Goal: Task Accomplishment & Management: Use online tool/utility

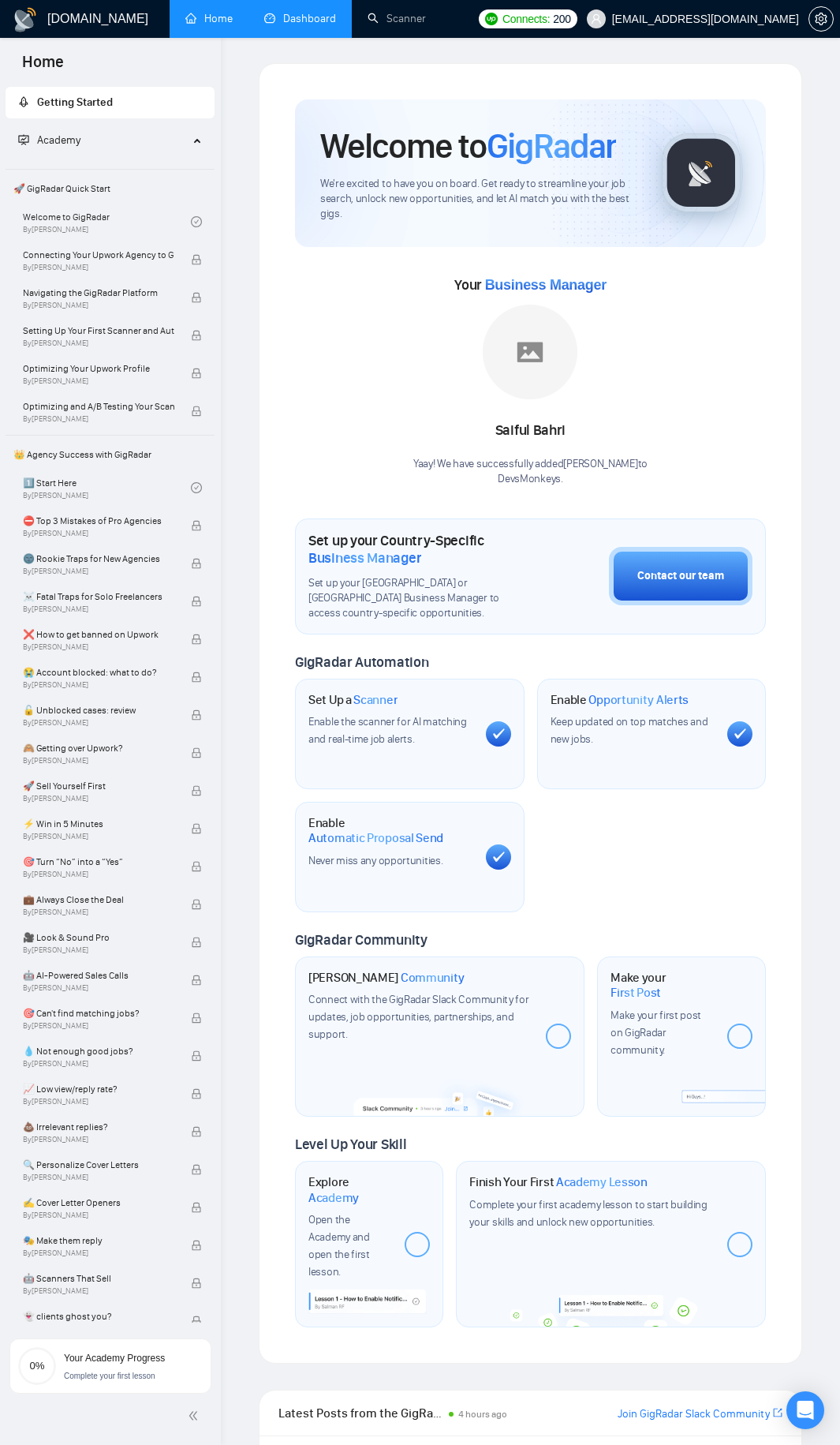
click at [325, 24] on link "Dashboard" at bounding box center [299, 18] width 72 height 13
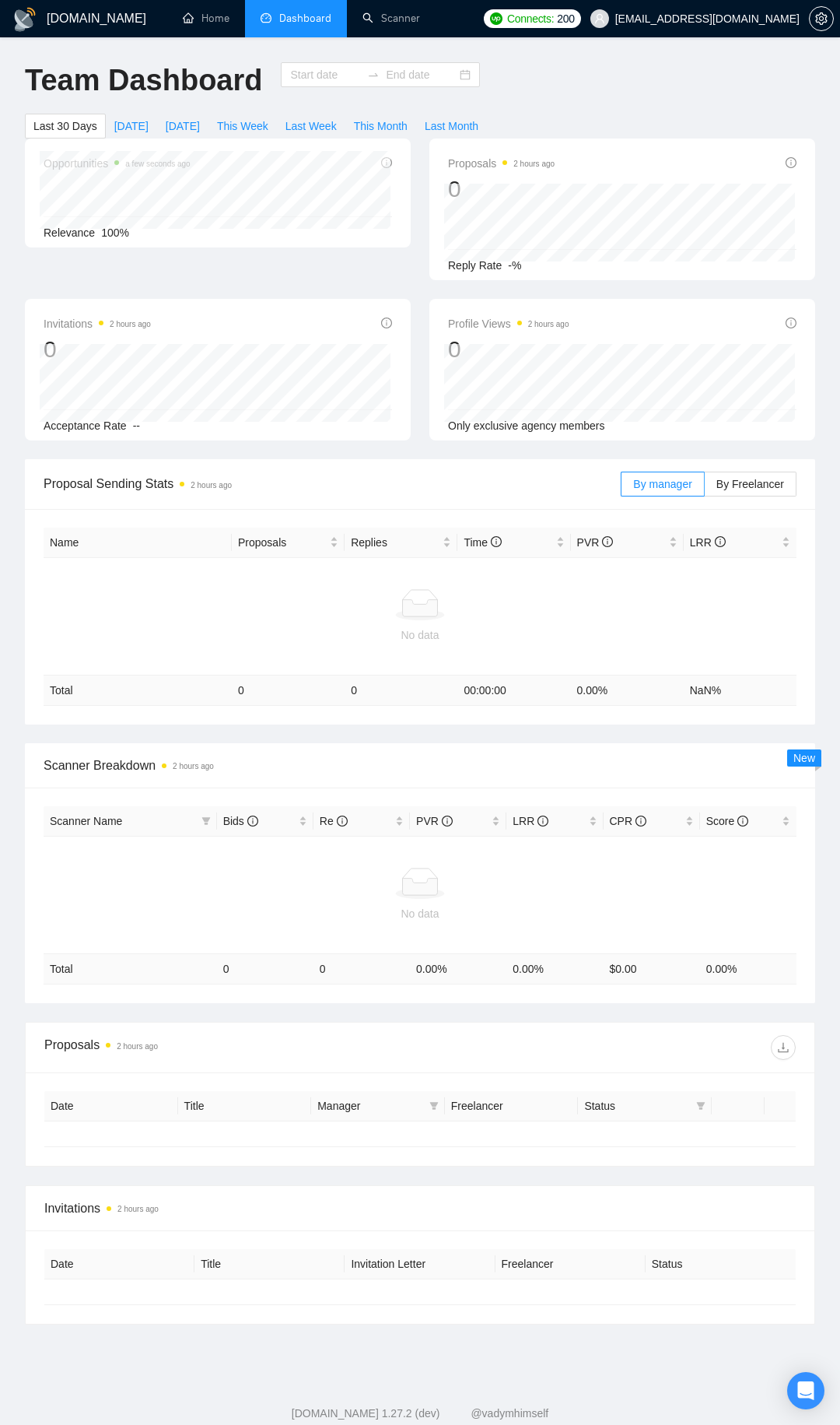
type input "[DATE]"
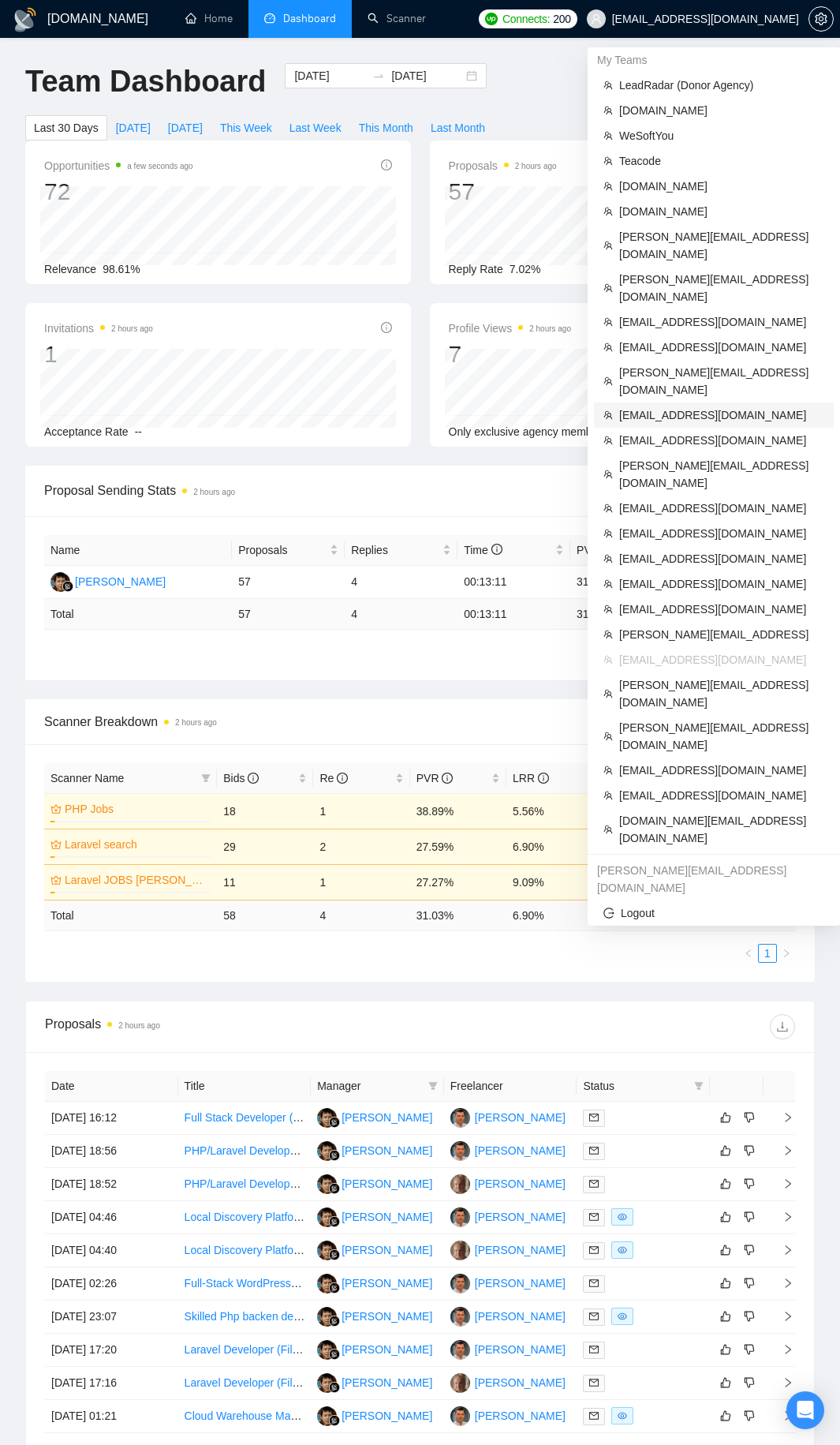
click at [665, 402] on li "[EMAIL_ADDRESS][DOMAIN_NAME]" at bounding box center [713, 414] width 239 height 26
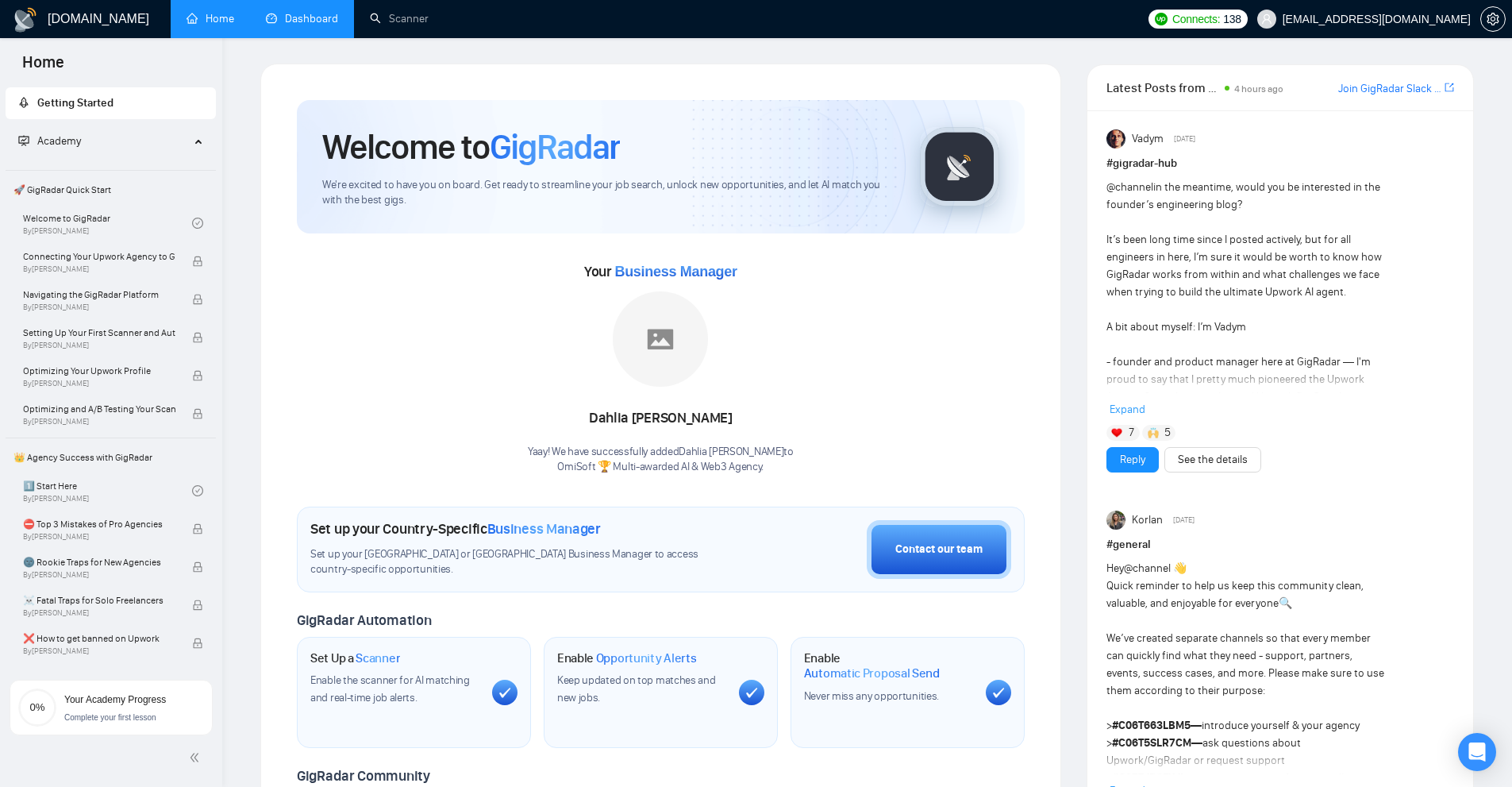
click at [313, 14] on link "Dashboard" at bounding box center [301, 18] width 72 height 13
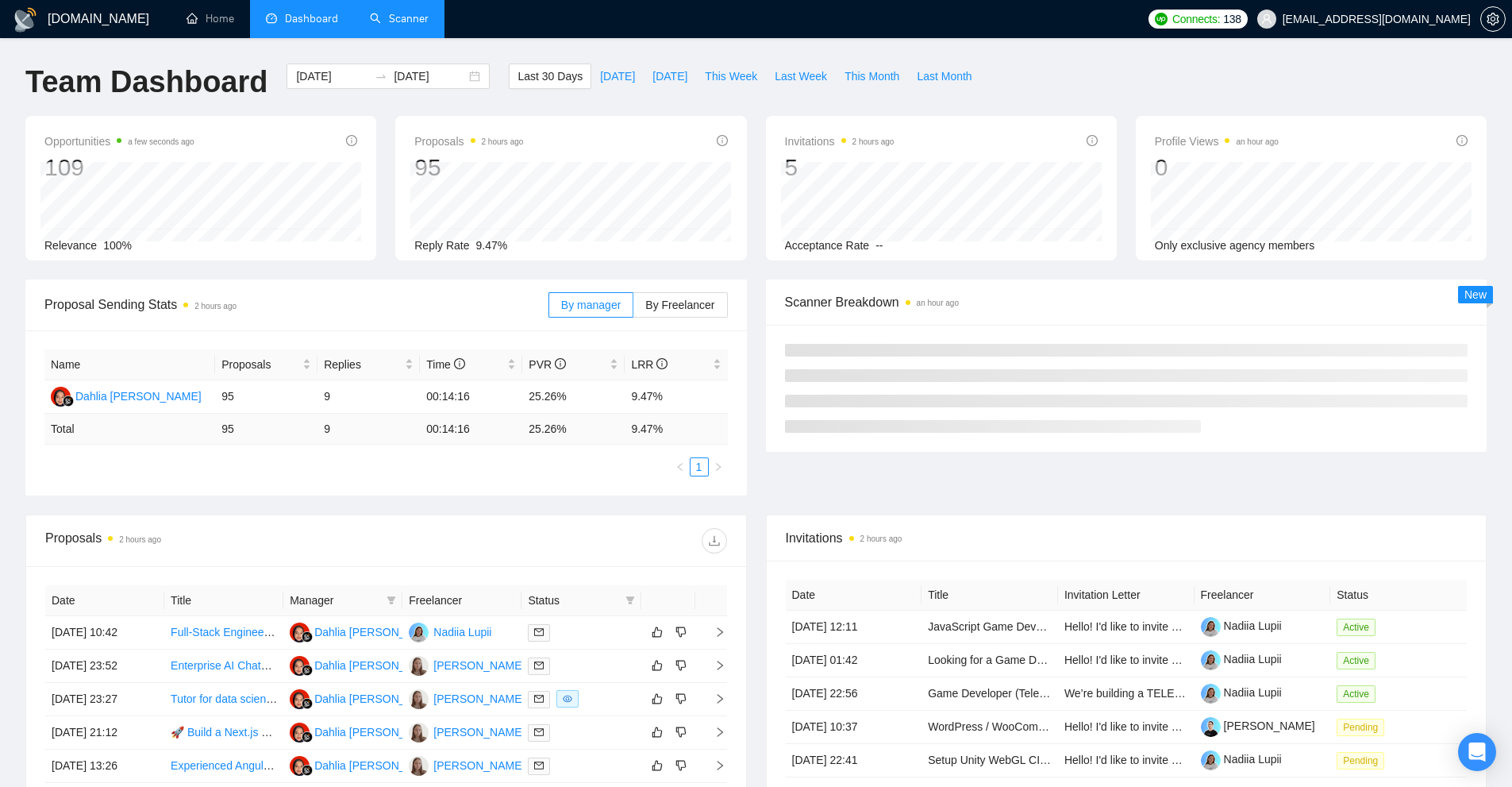
click at [428, 24] on link "Scanner" at bounding box center [399, 18] width 59 height 13
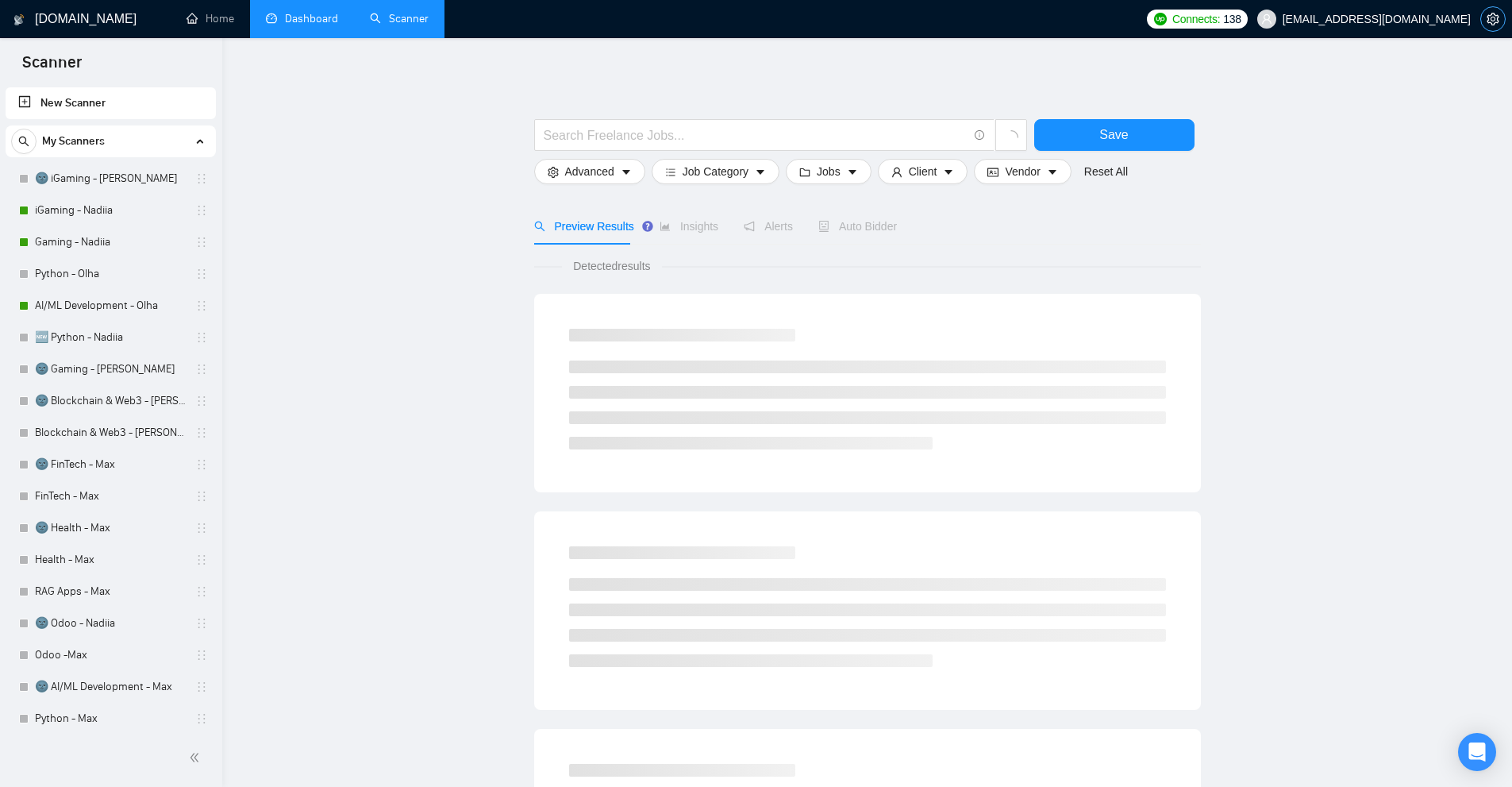
click at [857, 18] on icon "setting" at bounding box center [1493, 19] width 12 height 12
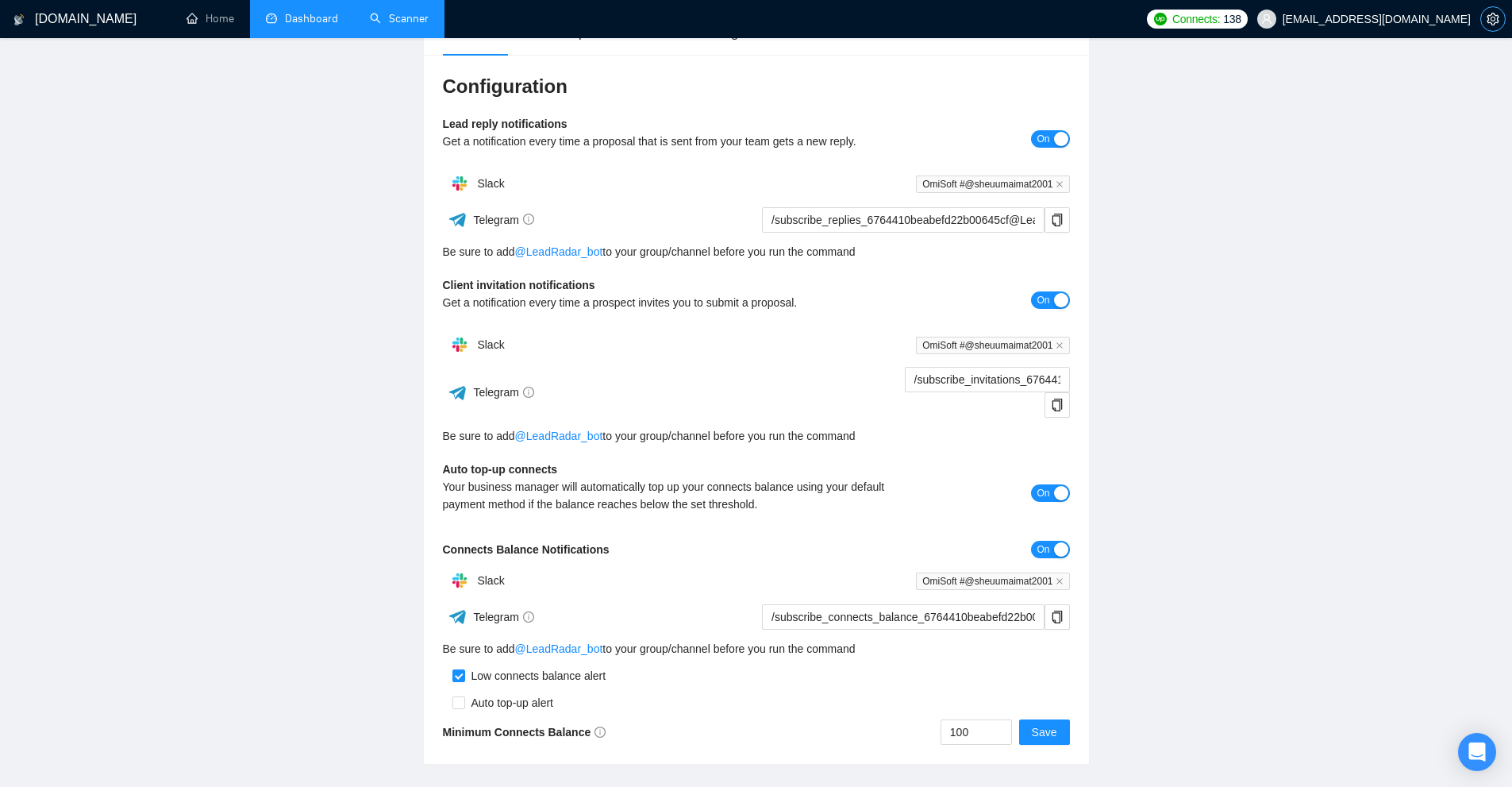
scroll to position [238, 0]
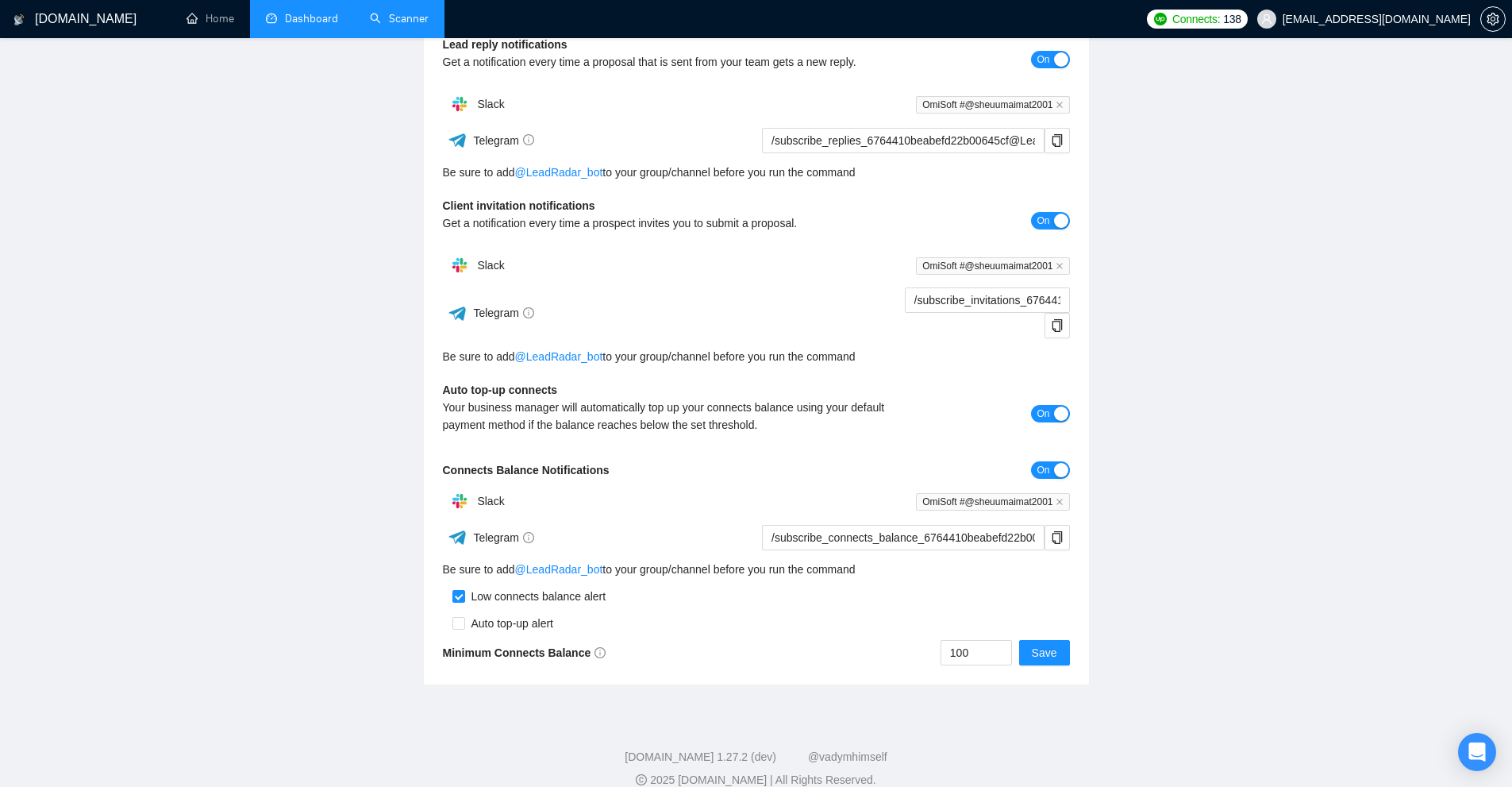
click at [857, 238] on main "Team Settings [EMAIL_ADDRESS][DOMAIN_NAME] Preferences Subscription Members Int…" at bounding box center [756, 255] width 1461 height 860
click at [857, 194] on main "Team Settings [EMAIL_ADDRESS][DOMAIN_NAME] Preferences Subscription Members Int…" at bounding box center [756, 255] width 1461 height 860
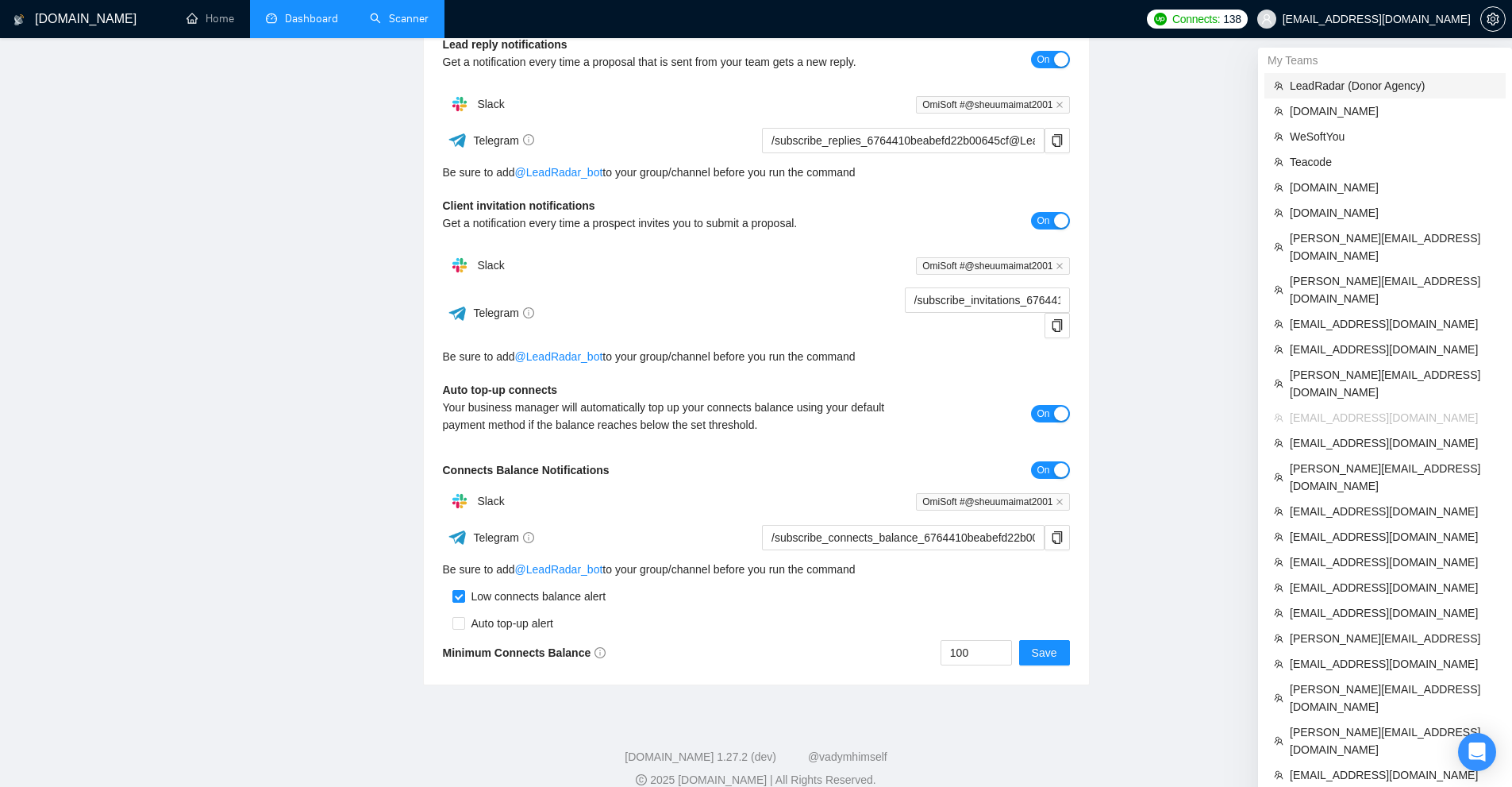
click at [857, 92] on span "LeadRadar (Donor Agency)" at bounding box center [1393, 86] width 206 height 18
